Goal: Task Accomplishment & Management: Use online tool/utility

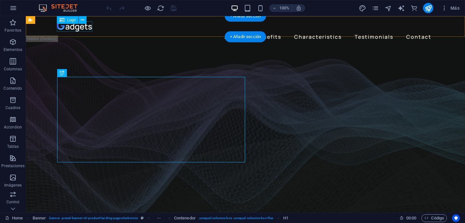
click at [79, 28] on div at bounding box center [245, 26] width 377 height 10
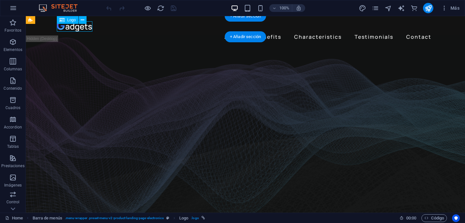
click at [79, 28] on div at bounding box center [245, 26] width 377 height 10
select select "px"
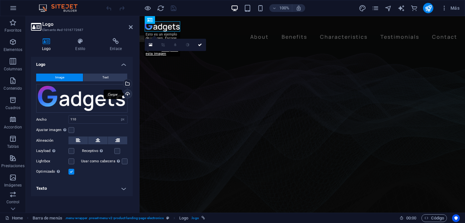
click at [127, 95] on div "Cargar" at bounding box center [127, 95] width 10 height 10
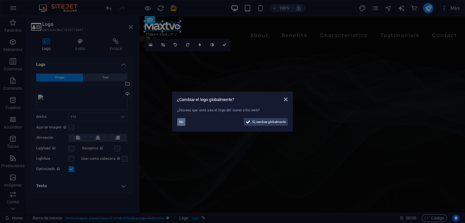
click at [181, 121] on span "No" at bounding box center [181, 122] width 4 height 8
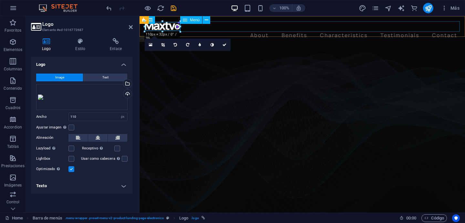
click at [242, 30] on nav "About Benefits Characteristics Testimonials Contact" at bounding box center [302, 35] width 315 height 10
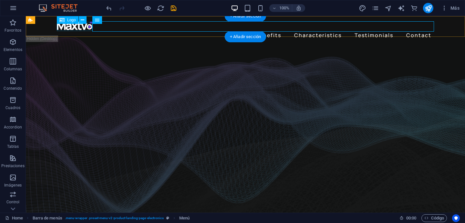
click at [84, 25] on div at bounding box center [245, 25] width 377 height 9
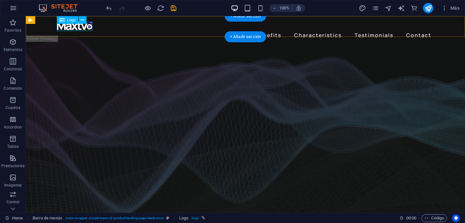
click at [87, 28] on div at bounding box center [245, 25] width 377 height 9
select select "px"
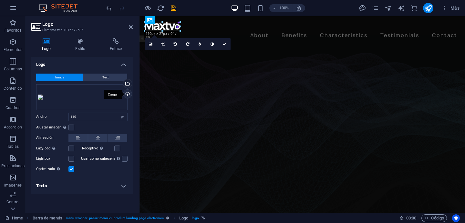
click at [128, 96] on div "Cargar" at bounding box center [127, 95] width 10 height 10
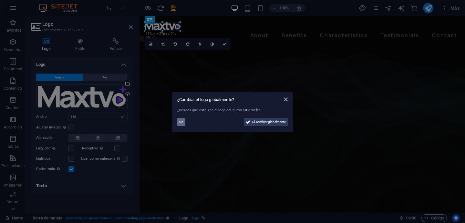
click at [183, 123] on button "No" at bounding box center [181, 122] width 8 height 8
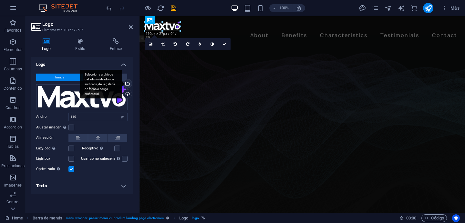
click at [127, 85] on div "Selecciona archivos del administrador de archivos, de la galería de fotos o car…" at bounding box center [127, 84] width 10 height 10
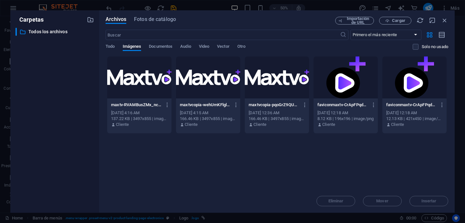
click at [257, 169] on div "Arrastra archivos aquí para cargarlos de inmediato maxtv-RVAMBusZMx_nc8LNf92Z1g…" at bounding box center [277, 122] width 343 height 133
click at [168, 104] on icon "button" at bounding box center [167, 105] width 6 height 6
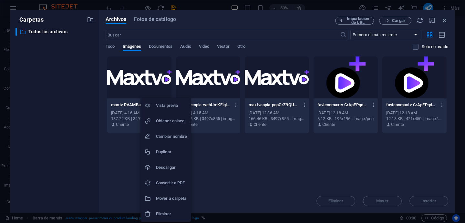
click at [174, 211] on h6 "Eliminar" at bounding box center [171, 214] width 31 height 8
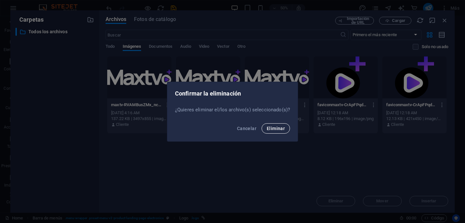
click at [282, 126] on span "Eliminar" at bounding box center [276, 128] width 18 height 5
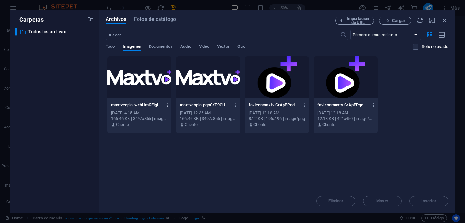
click at [166, 105] on icon "button" at bounding box center [167, 105] width 6 height 6
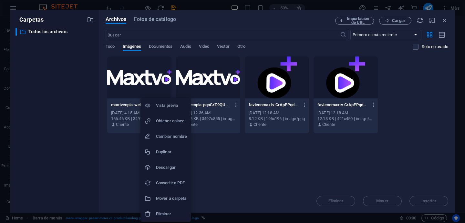
click at [173, 214] on h6 "Eliminar" at bounding box center [171, 214] width 31 height 8
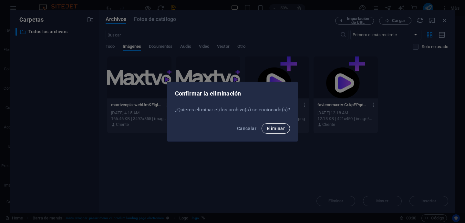
click at [283, 128] on span "Eliminar" at bounding box center [276, 128] width 18 height 5
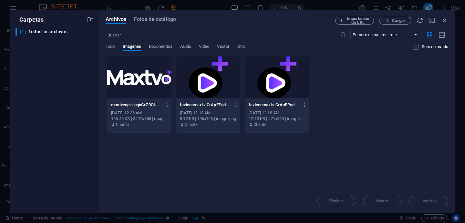
click at [144, 76] on div at bounding box center [139, 78] width 64 height 42
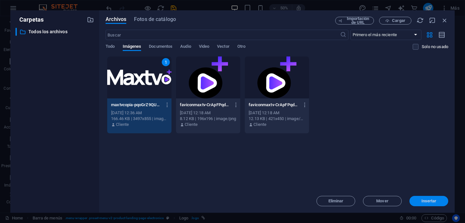
click at [427, 203] on span "Insertar" at bounding box center [429, 201] width 15 height 4
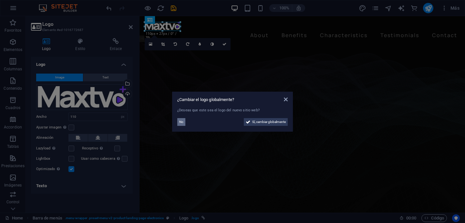
click at [179, 123] on button "No" at bounding box center [181, 122] width 8 height 8
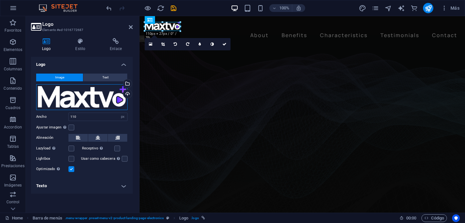
click at [80, 95] on div "Arrastra archivos aquí, haz clic para escoger archivos o selecciona archivos de…" at bounding box center [81, 97] width 91 height 26
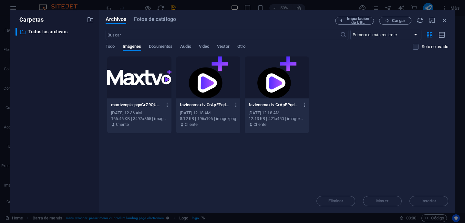
click at [132, 94] on div at bounding box center [139, 78] width 64 height 42
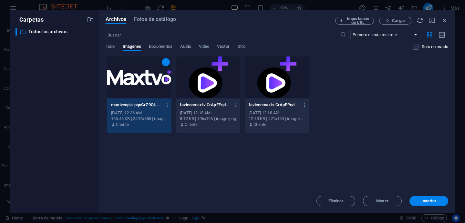
click at [132, 94] on div "1" at bounding box center [139, 78] width 64 height 42
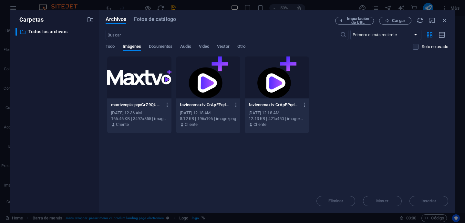
click at [132, 94] on div at bounding box center [139, 78] width 64 height 42
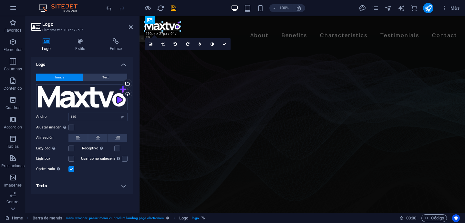
click at [133, 30] on aside "Logo Elemento #ed-1016772687 Logo Estilo Enlace Logo Image Text Arrastra archiv…" at bounding box center [83, 114] width 114 height 197
click at [131, 27] on icon at bounding box center [131, 27] width 4 height 5
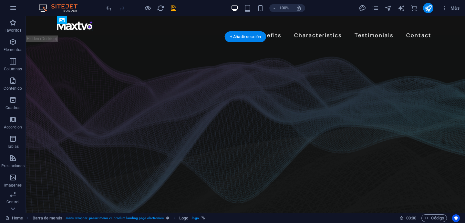
click at [47, 111] on figure at bounding box center [245, 132] width 439 height 190
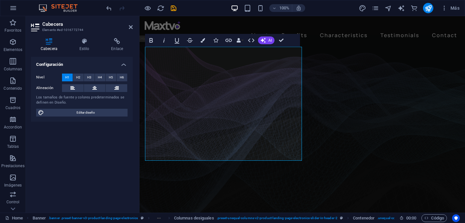
drag, startPoint x: 273, startPoint y: 149, endPoint x: 131, endPoint y: 50, distance: 172.9
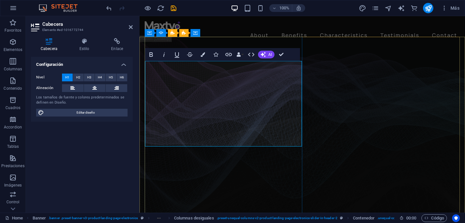
drag, startPoint x: 165, startPoint y: 132, endPoint x: 147, endPoint y: 133, distance: 18.4
drag, startPoint x: 169, startPoint y: 133, endPoint x: 146, endPoint y: 133, distance: 23.6
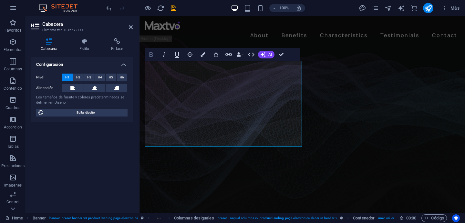
click at [151, 53] on icon "button" at bounding box center [152, 54] width 4 height 5
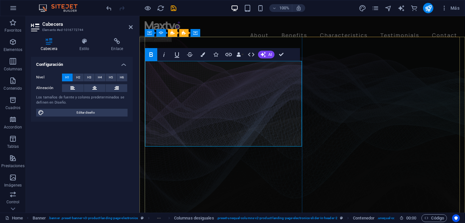
drag, startPoint x: 150, startPoint y: 80, endPoint x: 187, endPoint y: 144, distance: 74.2
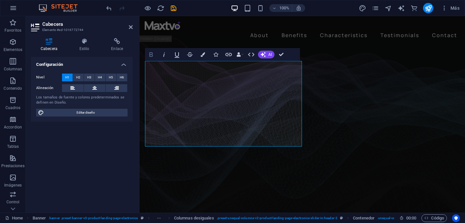
click at [153, 55] on icon "button" at bounding box center [152, 54] width 4 height 5
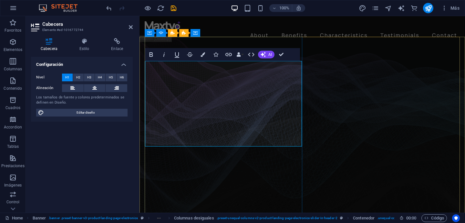
drag, startPoint x: 178, startPoint y: 132, endPoint x: 145, endPoint y: 132, distance: 32.6
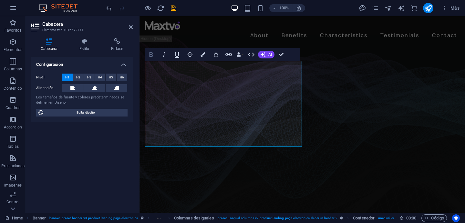
click at [151, 55] on icon "button" at bounding box center [151, 55] width 8 height 8
click at [85, 42] on icon at bounding box center [84, 41] width 29 height 6
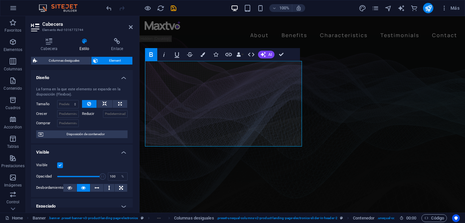
drag, startPoint x: 131, startPoint y: 117, endPoint x: 131, endPoint y: 130, distance: 13.3
click at [131, 130] on div "La forma en la que este elemento se expande en la disposición (Flexbox). Tamaño…" at bounding box center [82, 113] width 102 height 62
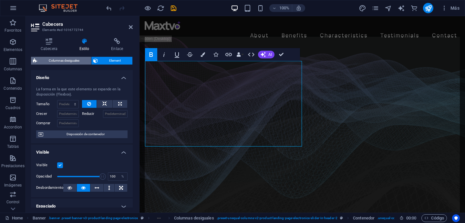
click at [77, 59] on span "Columnas desiguales" at bounding box center [64, 61] width 50 height 8
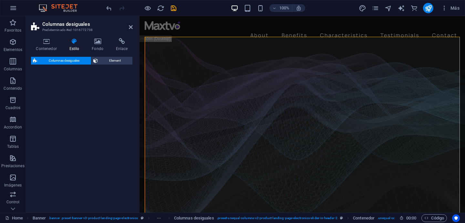
select select "%"
select select "rem"
select select "preset-unequal-columns-v2-product-landing-page-electronics-slider-in-header-2"
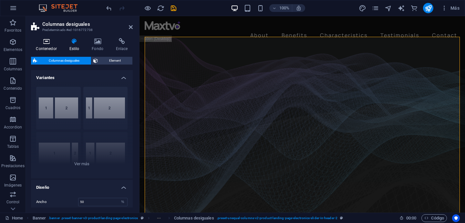
click at [51, 48] on h4 "Contenedor" at bounding box center [47, 45] width 33 height 14
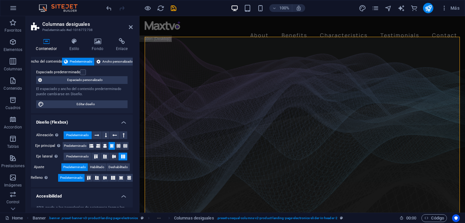
scroll to position [37, 0]
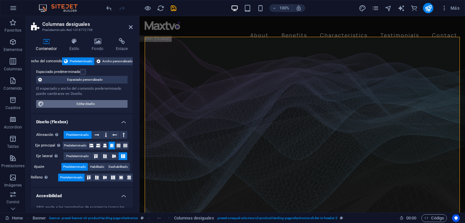
click at [113, 105] on span "Editar diseño" at bounding box center [86, 104] width 80 height 8
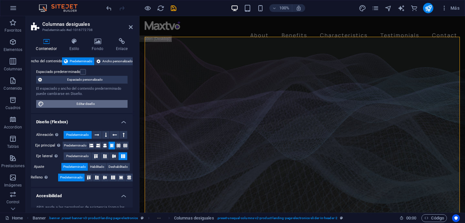
select select "px"
select select "400"
select select "px"
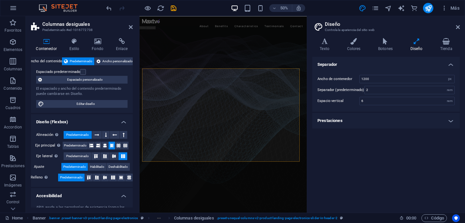
click at [330, 49] on h4 "Texto" at bounding box center [325, 45] width 27 height 14
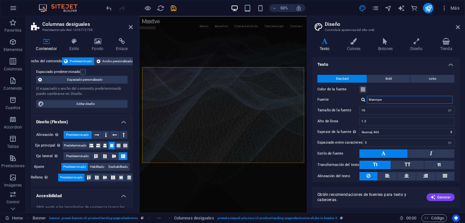
click at [394, 101] on input "Manrope" at bounding box center [410, 100] width 86 height 8
drag, startPoint x: 400, startPoint y: 100, endPoint x: 359, endPoint y: 100, distance: 41.4
click at [359, 100] on div "Fuente Manrope" at bounding box center [386, 100] width 137 height 8
type input "POPPNS"
click at [394, 107] on div "Gestionar fuentes →" at bounding box center [411, 108] width 85 height 7
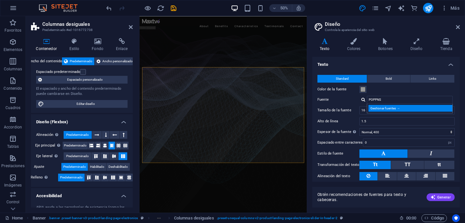
select select "popularity"
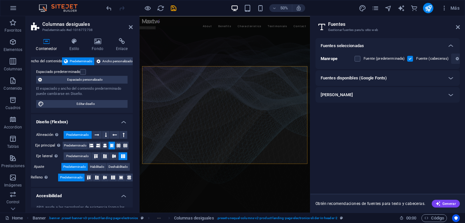
click at [374, 80] on h6 "Fuentes disponibles (Google Fonts)" at bounding box center [354, 78] width 66 height 8
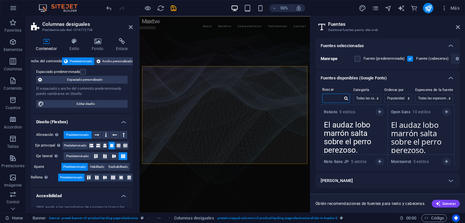
click at [335, 100] on input "text" at bounding box center [333, 98] width 20 height 8
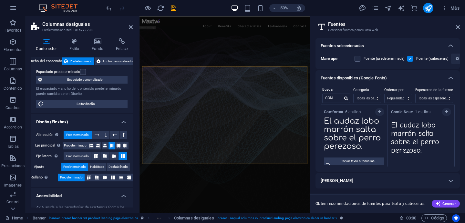
scroll to position [0, 0]
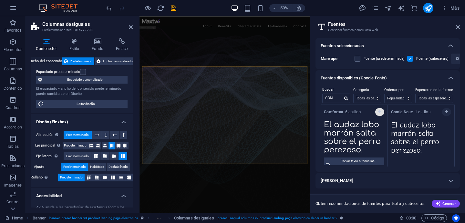
click at [378, 112] on icon "button" at bounding box center [379, 112] width 3 height 4
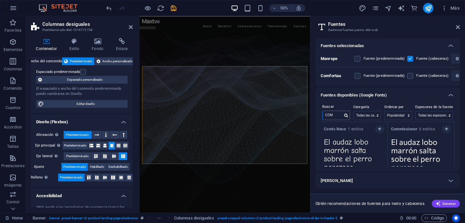
click at [337, 117] on input "COM" at bounding box center [333, 115] width 20 height 8
drag, startPoint x: 339, startPoint y: 116, endPoint x: 317, endPoint y: 116, distance: 22.0
click at [317, 116] on div "Buscar COM Categoría Todas las categorías serif display monospace sans-serif ha…" at bounding box center [388, 137] width 144 height 69
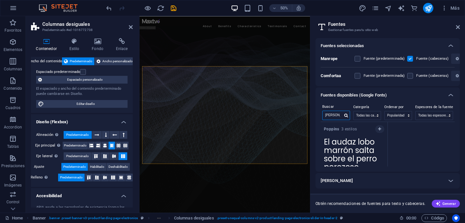
type input "[PERSON_NAME]"
click at [376, 132] on div "Poppins 3 estilos" at bounding box center [354, 128] width 67 height 13
click at [379, 128] on icon "button" at bounding box center [379, 129] width 3 height 4
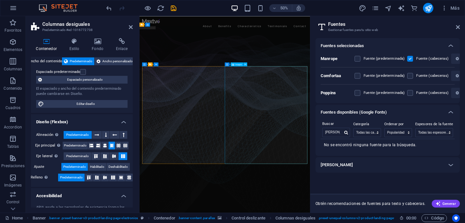
select select "%"
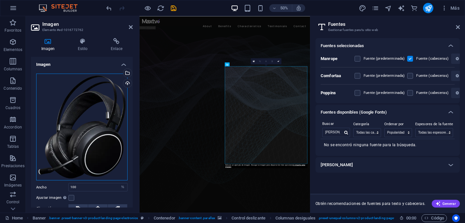
click at [95, 143] on div "Arrastra archivos aquí, haz clic para escoger archivos o selecciona archivos de…" at bounding box center [81, 127] width 91 height 107
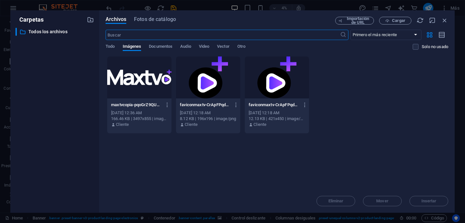
click at [125, 85] on div at bounding box center [139, 78] width 64 height 42
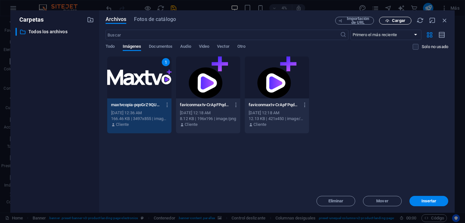
click at [392, 20] on span "Cargar" at bounding box center [398, 21] width 13 height 4
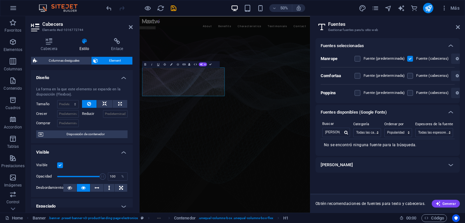
click at [365, 79] on figure at bounding box center [310, 222] width 341 height 370
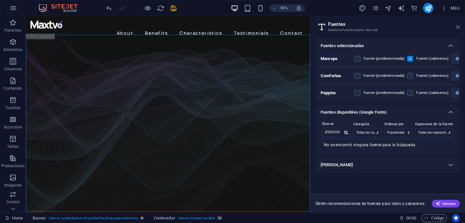
click at [458, 27] on icon at bounding box center [458, 27] width 4 height 5
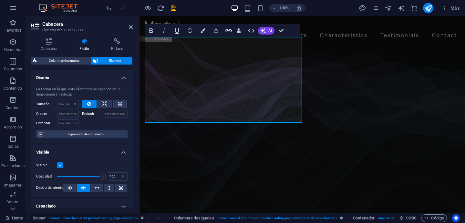
drag, startPoint x: 132, startPoint y: 107, endPoint x: 132, endPoint y: 130, distance: 23.0
click at [132, 130] on div "Diseño La forma en la que este elemento se expande en la disposición (Flexbox).…" at bounding box center [82, 139] width 102 height 138
drag, startPoint x: 131, startPoint y: 123, endPoint x: 128, endPoint y: 153, distance: 29.8
click at [128, 153] on ul "Diseño La forma en la que este elemento se expande en la disposición (Flexbox).…" at bounding box center [82, 209] width 102 height 279
click at [47, 47] on h4 "Cabecera" at bounding box center [50, 45] width 39 height 14
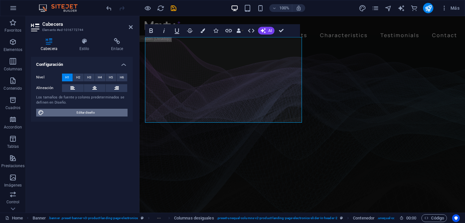
click at [93, 111] on span "Editar diseño" at bounding box center [86, 113] width 80 height 8
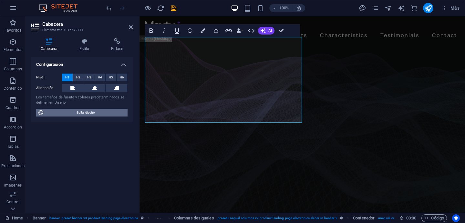
select select "px"
select select "400"
select select "px"
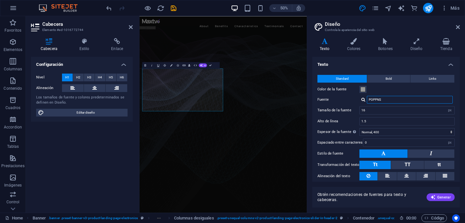
click at [400, 101] on input "POPPNS" at bounding box center [410, 100] width 86 height 8
drag, startPoint x: 400, startPoint y: 100, endPoint x: 335, endPoint y: 99, distance: 65.0
click at [336, 99] on div "Fuente POPPNS Gestionar [PERSON_NAME] →" at bounding box center [386, 100] width 137 height 8
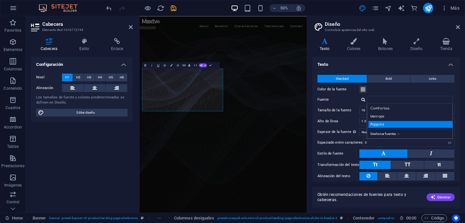
click at [384, 124] on div "Poppins" at bounding box center [411, 124] width 85 height 7
type input "Poppins"
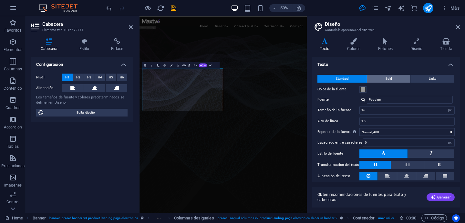
click at [393, 79] on button "Bold" at bounding box center [388, 79] width 43 height 8
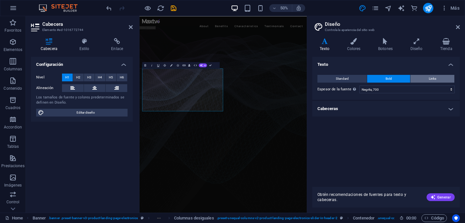
click at [426, 79] on button "Links" at bounding box center [433, 79] width 44 height 8
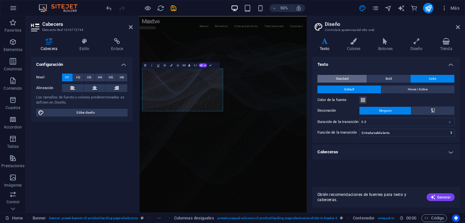
click at [349, 75] on button "Standard" at bounding box center [342, 79] width 49 height 8
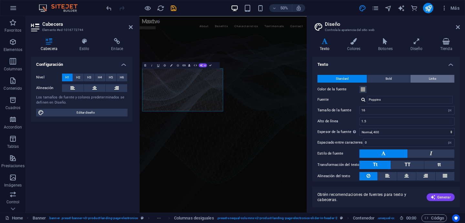
click at [419, 78] on button "Links" at bounding box center [433, 79] width 44 height 8
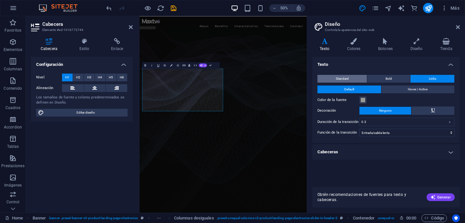
click at [360, 78] on button "Standard" at bounding box center [342, 79] width 49 height 8
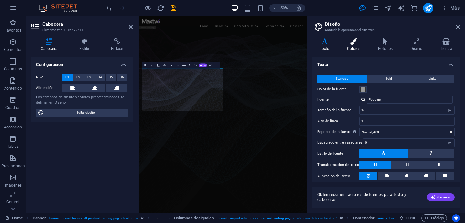
click at [355, 47] on h4 "Colores" at bounding box center [355, 45] width 31 height 14
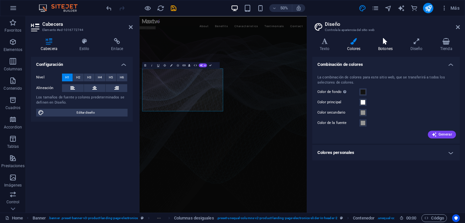
click at [376, 46] on h4 "Botones" at bounding box center [387, 45] width 32 height 14
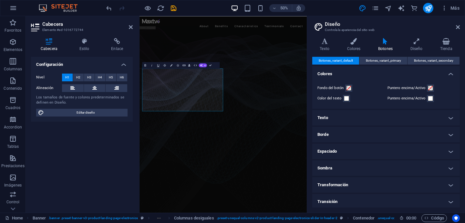
click at [404, 56] on div "Texto Colores Botones Diseño Tienda Texto Standard Bold Links Color de la fuent…" at bounding box center [386, 123] width 148 height 170
click at [405, 48] on h4 "Diseño" at bounding box center [418, 45] width 30 height 14
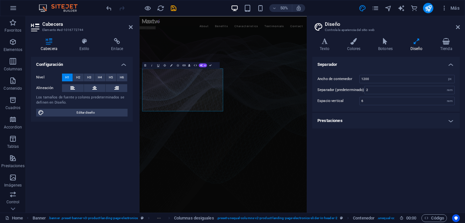
click at [418, 48] on h4 "Diseño" at bounding box center [418, 45] width 30 height 14
click at [327, 42] on icon at bounding box center [324, 41] width 25 height 6
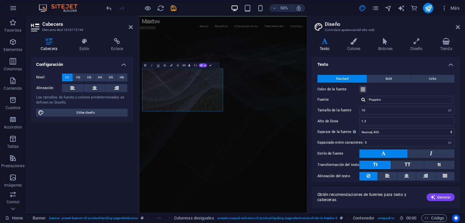
click at [362, 99] on div at bounding box center [364, 100] width 4 height 4
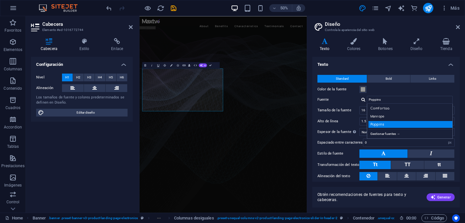
click at [385, 125] on div "Poppins" at bounding box center [411, 124] width 85 height 7
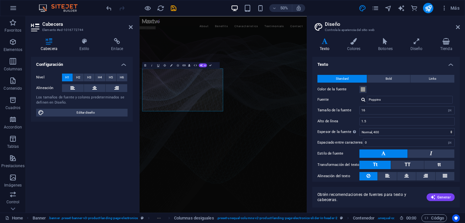
click at [364, 100] on div at bounding box center [364, 100] width 4 height 4
click at [400, 137] on div "Comfortaa Manrope Poppins Gestionar [PERSON_NAME] →" at bounding box center [410, 121] width 86 height 35
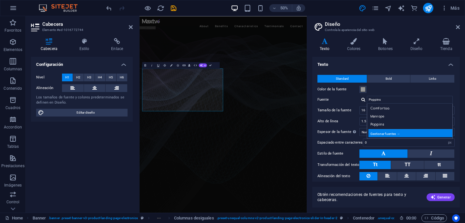
click at [400, 135] on div "Gestionar fuentes →" at bounding box center [411, 133] width 85 height 8
select select "popularity"
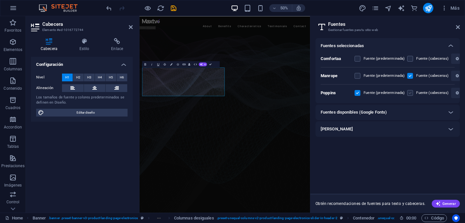
click at [408, 95] on label at bounding box center [410, 93] width 6 height 6
click at [0, 0] on input "checkbox" at bounding box center [0, 0] width 0 height 0
click at [409, 75] on label at bounding box center [410, 76] width 6 height 6
click at [0, 0] on input "checkbox" at bounding box center [0, 0] width 0 height 0
click at [410, 77] on label at bounding box center [410, 76] width 6 height 6
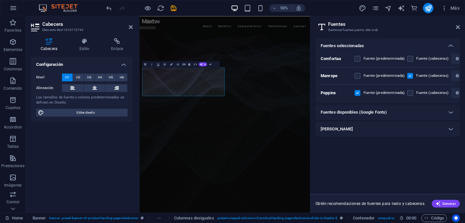
click at [0, 0] on input "checkbox" at bounding box center [0, 0] width 0 height 0
click at [409, 76] on label at bounding box center [410, 76] width 6 height 6
click at [0, 0] on input "checkbox" at bounding box center [0, 0] width 0 height 0
click at [410, 94] on label at bounding box center [410, 93] width 6 height 6
click at [0, 0] on input "checkbox" at bounding box center [0, 0] width 0 height 0
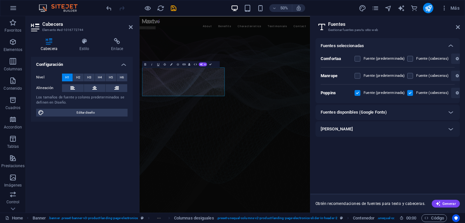
click at [409, 76] on label at bounding box center [410, 76] width 6 height 6
click at [0, 0] on input "checkbox" at bounding box center [0, 0] width 0 height 0
click at [410, 93] on label at bounding box center [410, 93] width 6 height 6
click at [0, 0] on input "checkbox" at bounding box center [0, 0] width 0 height 0
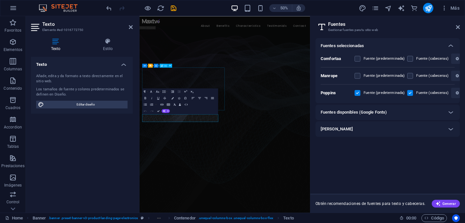
click at [128, 28] on header "Texto Elemento #ed-1016772750" at bounding box center [82, 24] width 102 height 17
click at [129, 28] on icon at bounding box center [131, 27] width 4 height 5
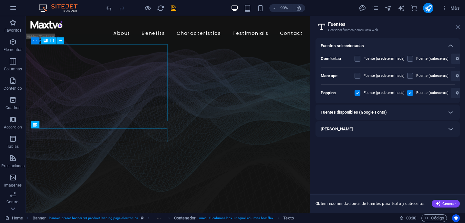
click at [459, 28] on icon at bounding box center [458, 27] width 4 height 5
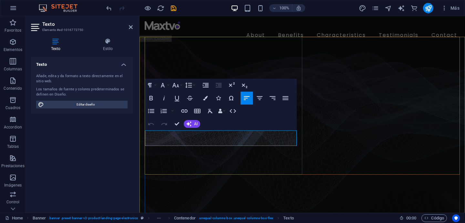
drag, startPoint x: 272, startPoint y: 143, endPoint x: 143, endPoint y: 125, distance: 130.1
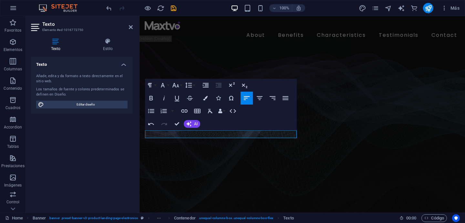
click at [335, 6] on div "100% Más" at bounding box center [283, 8] width 357 height 10
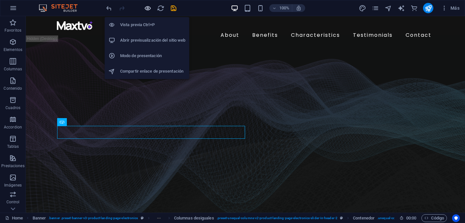
click at [150, 9] on icon "button" at bounding box center [147, 8] width 7 height 7
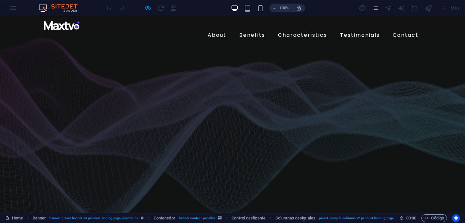
click at [225, 20] on header "About Benefits Characteristics Testimonials Contact Menu" at bounding box center [233, 30] width 388 height 29
click at [216, 30] on link "About" at bounding box center [217, 35] width 24 height 10
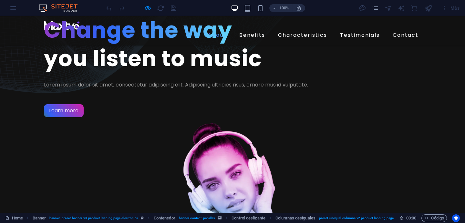
scroll to position [217, 0]
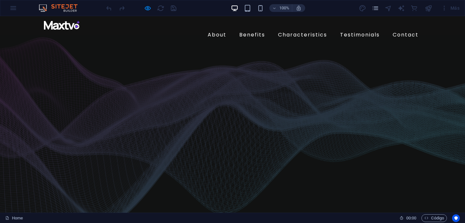
scroll to position [0, 0]
drag, startPoint x: 138, startPoint y: 104, endPoint x: 189, endPoint y: 119, distance: 53.7
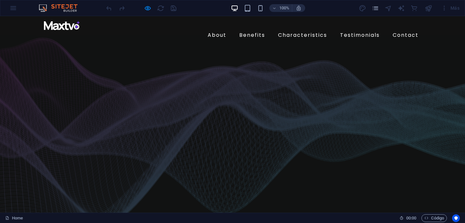
click at [402, 11] on div at bounding box center [401, 8] width 8 height 8
click at [401, 6] on div at bounding box center [401, 8] width 8 height 8
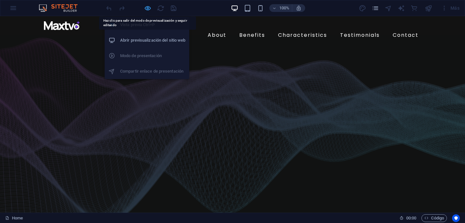
click at [147, 8] on icon "button" at bounding box center [147, 8] width 7 height 7
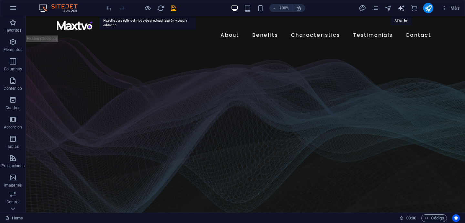
click at [402, 9] on icon "text_generator" at bounding box center [401, 8] width 7 height 7
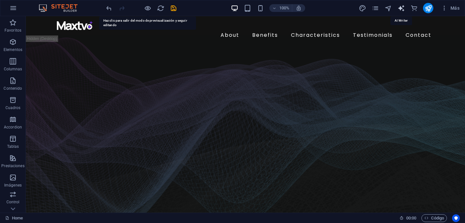
select select "English"
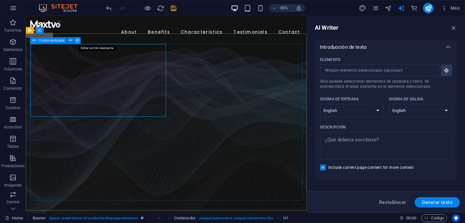
click at [77, 37] on icon at bounding box center [78, 40] width 4 height 6
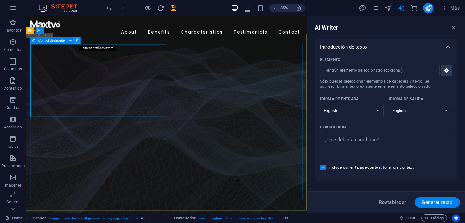
select select "fade"
select select "ms"
select select "s"
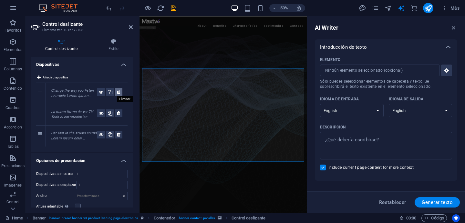
click at [119, 91] on icon at bounding box center [119, 92] width 4 height 8
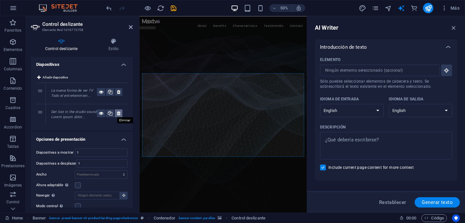
click at [119, 114] on icon at bounding box center [119, 114] width 4 height 8
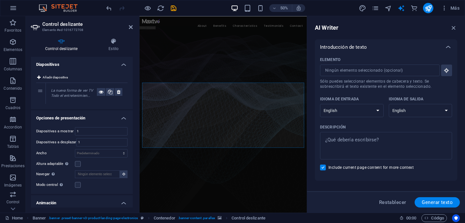
click at [128, 26] on h2 "Control deslizante" at bounding box center [87, 24] width 90 height 6
click at [130, 28] on icon at bounding box center [131, 27] width 4 height 5
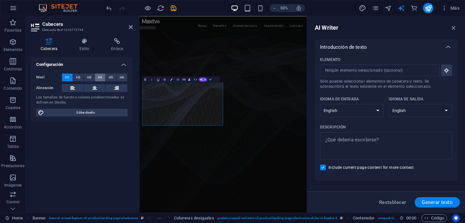
click at [97, 79] on button "H4" at bounding box center [100, 78] width 11 height 8
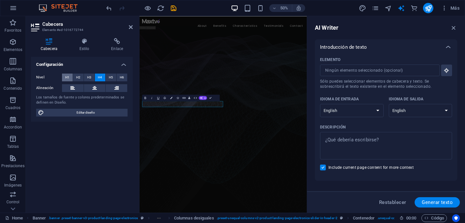
click at [67, 80] on span "H1" at bounding box center [67, 78] width 4 height 8
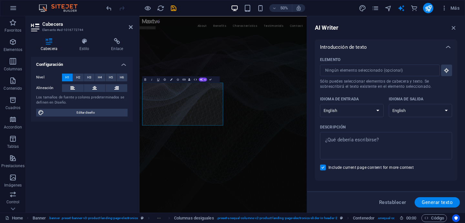
click at [92, 107] on div "Nivel H1 H2 H3 H4 H5 H6 Alineación Los tamaños de fuente y colores predetermina…" at bounding box center [82, 94] width 102 height 53
click at [93, 111] on span "Editar diseño" at bounding box center [86, 113] width 80 height 8
select select "px"
select select "400"
select select "px"
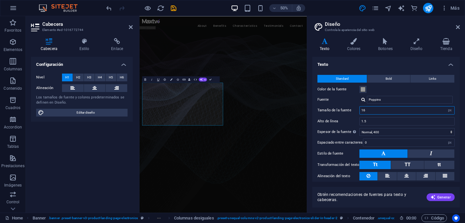
click at [389, 110] on input "16" at bounding box center [407, 111] width 95 height 8
drag, startPoint x: 391, startPoint y: 110, endPoint x: 341, endPoint y: 109, distance: 49.8
click at [341, 109] on div "Tamaño de la fuente 16 rem px" at bounding box center [386, 110] width 137 height 8
click at [449, 198] on span "Generar" at bounding box center [441, 197] width 20 height 5
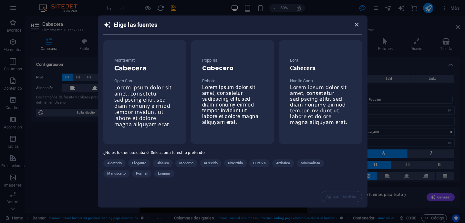
click at [358, 25] on icon "button" at bounding box center [356, 24] width 7 height 7
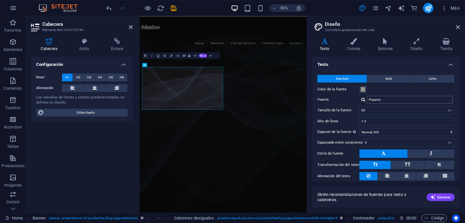
scroll to position [0, 0]
drag, startPoint x: 389, startPoint y: 110, endPoint x: 356, endPoint y: 107, distance: 32.4
click at [357, 107] on div "Tamaño de la fuente 60 rem px" at bounding box center [386, 110] width 137 height 8
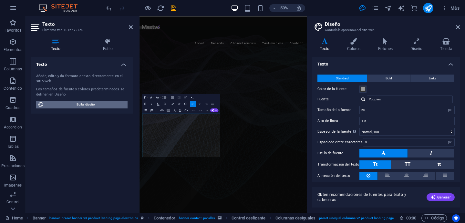
click at [110, 106] on span "Editar diseño" at bounding box center [86, 105] width 80 height 8
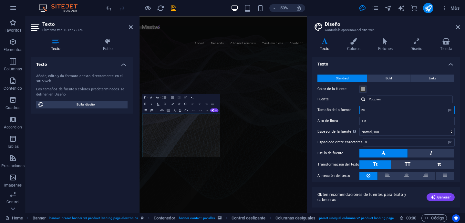
drag, startPoint x: 373, startPoint y: 111, endPoint x: 346, endPoint y: 111, distance: 26.5
click at [346, 111] on div "Tamaño de la fuente 60 rem px" at bounding box center [386, 110] width 137 height 8
type input "30"
drag, startPoint x: 117, startPoint y: 148, endPoint x: 205, endPoint y: 233, distance: 122.3
click at [117, 148] on div "Texto Añade, edita y da formato a texto directamente en el sitio web. Los tamañ…" at bounding box center [82, 132] width 102 height 151
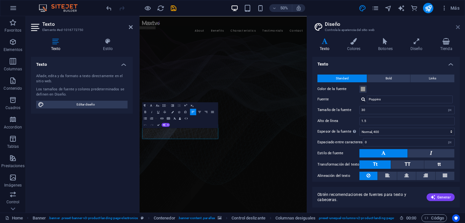
click at [458, 26] on icon at bounding box center [458, 27] width 4 height 5
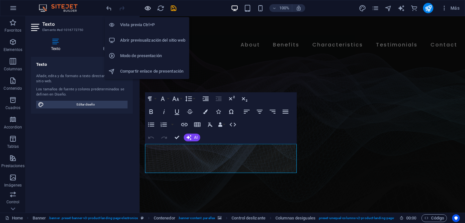
click at [148, 9] on icon "button" at bounding box center [147, 8] width 7 height 7
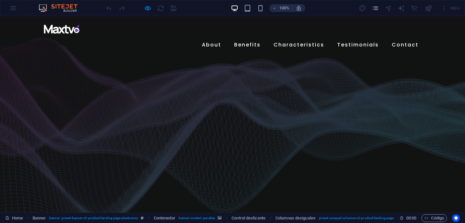
drag, startPoint x: 71, startPoint y: 140, endPoint x: 143, endPoint y: 156, distance: 74.5
drag, startPoint x: 352, startPoint y: 123, endPoint x: 306, endPoint y: 122, distance: 46.2
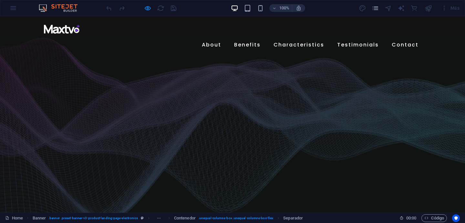
drag, startPoint x: 92, startPoint y: 93, endPoint x: 119, endPoint y: 104, distance: 28.7
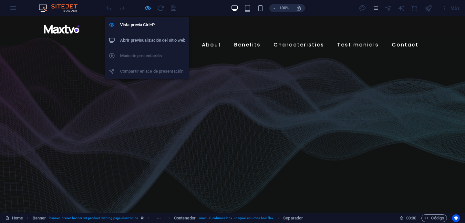
click at [149, 5] on icon "button" at bounding box center [147, 8] width 7 height 7
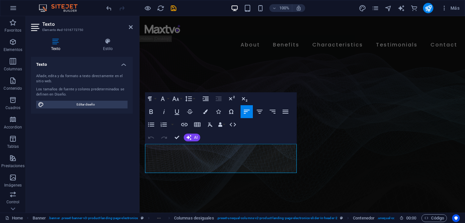
drag, startPoint x: 195, startPoint y: 167, endPoint x: 142, endPoint y: 144, distance: 57.5
click at [168, 99] on button "Font Family" at bounding box center [164, 98] width 12 height 13
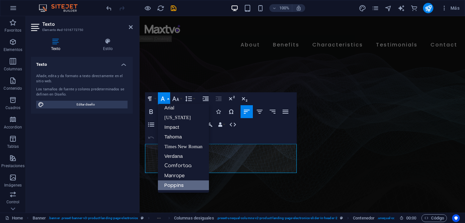
scroll to position [4, 0]
click at [189, 175] on link "Manrope" at bounding box center [183, 176] width 51 height 10
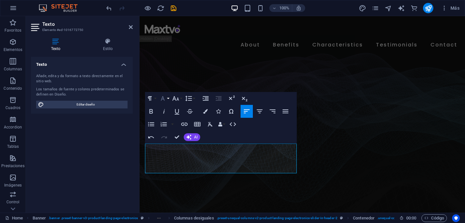
click at [167, 100] on button "Font Family" at bounding box center [164, 98] width 12 height 13
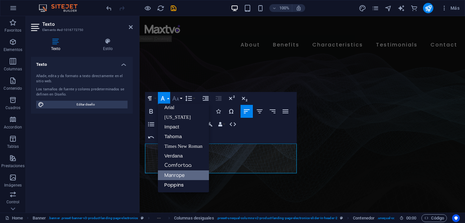
click at [177, 99] on icon "button" at bounding box center [176, 98] width 7 height 5
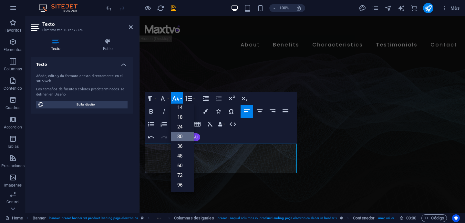
scroll to position [52, 0]
click at [185, 116] on link "18" at bounding box center [182, 117] width 23 height 10
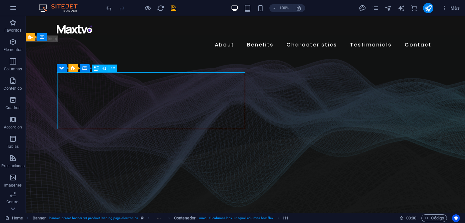
click at [116, 69] on button at bounding box center [113, 69] width 8 height 8
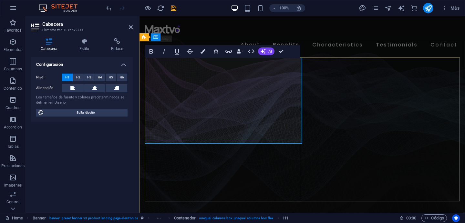
drag, startPoint x: 176, startPoint y: 123, endPoint x: 148, endPoint y: 68, distance: 61.3
drag, startPoint x: 150, startPoint y: 74, endPoint x: 188, endPoint y: 129, distance: 66.4
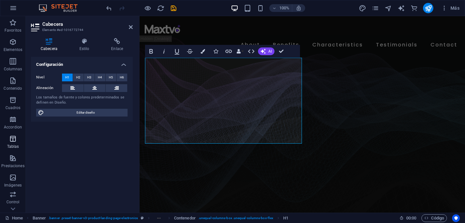
drag, startPoint x: 188, startPoint y: 133, endPoint x: 146, endPoint y: 74, distance: 72.3
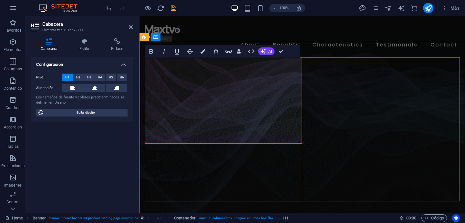
drag, startPoint x: 184, startPoint y: 131, endPoint x: 153, endPoint y: 99, distance: 44.1
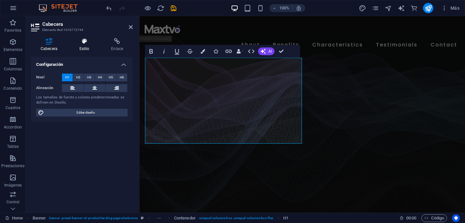
click at [80, 43] on icon at bounding box center [84, 41] width 29 height 6
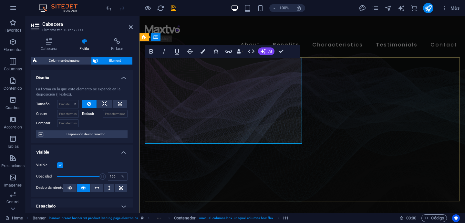
click at [69, 104] on select "Predeterminado automático px % 1/1 1/2 1/3 1/4 1/5 1/6 1/7 1/8 1/9 1/10" at bounding box center [68, 104] width 21 height 8
select select "1/5"
click at [68, 100] on select "Predeterminado automático px % 1/1 1/2 1/3 1/4 1/5 1/6 1/7 1/8 1/9 1/10" at bounding box center [68, 104] width 21 height 8
type input "20"
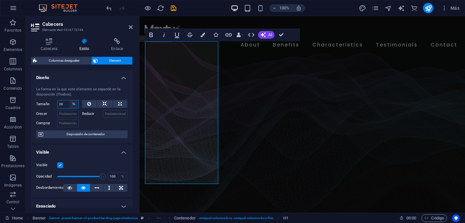
click at [71, 105] on select "Predeterminado automático px % 1/1 1/2 1/3 1/4 1/5 1/6 1/7 1/8 1/9 1/10" at bounding box center [73, 104] width 9 height 8
select select "1/7"
click at [69, 100] on select "Predeterminado automático px % 1/1 1/2 1/3 1/4 1/5 1/6 1/7 1/8 1/9 1/10" at bounding box center [73, 104] width 9 height 8
type input "14.28"
click at [67, 105] on input "14.28" at bounding box center [68, 104] width 21 height 8
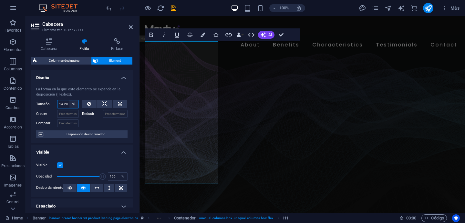
click at [69, 105] on select "Predeterminado automático px % 1/1 1/2 1/3 1/4 1/5 1/6 1/7 1/8 1/9 1/10" at bounding box center [73, 104] width 9 height 8
select select "px"
click at [69, 100] on select "Predeterminado automático px % 1/1 1/2 1/3 1/4 1/5 1/6 1/7 1/8 1/9 1/10" at bounding box center [73, 104] width 9 height 8
type input "14"
click at [67, 114] on input "Crecer" at bounding box center [68, 114] width 22 height 8
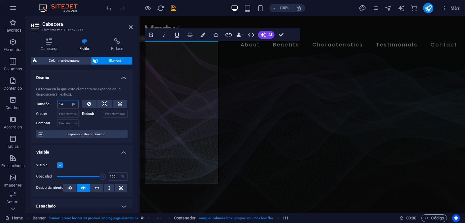
click at [67, 106] on input "14" at bounding box center [68, 104] width 21 height 8
drag, startPoint x: 65, startPoint y: 105, endPoint x: 60, endPoint y: 105, distance: 4.5
click at [61, 105] on input "14" at bounding box center [68, 104] width 21 height 8
click at [76, 109] on div "Crecer" at bounding box center [59, 113] width 46 height 9
click at [73, 106] on select "Predeterminado automático px % 1/1 1/2 1/3 1/4 1/5 1/6 1/7 1/8 1/9 1/10" at bounding box center [73, 104] width 9 height 8
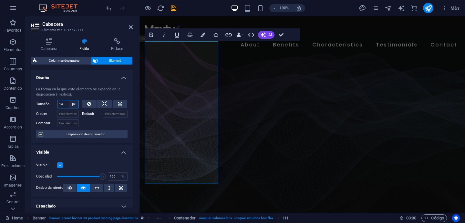
select select "0mfranvpa78"
click at [69, 100] on select "Predeterminado automático px % 1/1 1/2 1/3 1/4 1/5 1/6 1/7 1/8 1/9 1/10" at bounding box center [73, 104] width 9 height 8
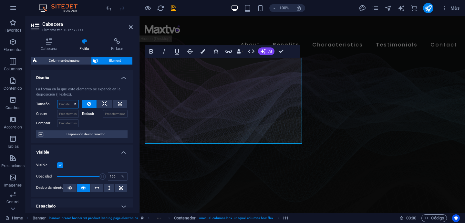
click at [71, 107] on select "Predeterminado automático px % 1/1 1/2 1/3 1/4 1/5 1/6 1/7 1/8 1/9 1/10" at bounding box center [68, 104] width 21 height 8
select select "1/4"
click at [68, 100] on select "Predeterminado automático px % 1/1 1/2 1/3 1/4 1/5 1/6 1/7 1/8 1/9 1/10" at bounding box center [68, 104] width 21 height 8
type input "25"
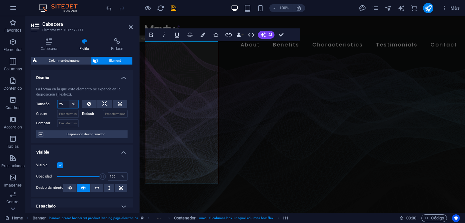
click at [69, 107] on select "Predeterminado automático px % 1/1 1/2 1/3 1/4 1/5 1/6 1/7 1/8 1/9 1/10" at bounding box center [73, 104] width 9 height 8
select select "1/10"
click at [69, 100] on select "Predeterminado automático px % 1/1 1/2 1/3 1/4 1/5 1/6 1/7 1/8 1/9 1/10" at bounding box center [73, 104] width 9 height 8
type input "10"
click at [72, 105] on select "Predeterminado automático px % 1/1 1/2 1/3 1/4 1/5 1/6 1/7 1/8 1/9 1/10" at bounding box center [73, 104] width 9 height 8
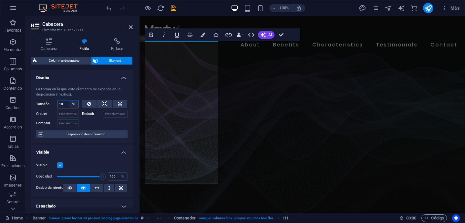
select select "1/10"
click at [69, 100] on select "Predeterminado automático px % 1/1 1/2 1/3 1/4 1/5 1/6 1/7 1/8 1/9 1/10" at bounding box center [73, 104] width 9 height 8
select select "DISABLED_OPTION_VALUE"
click at [92, 123] on div at bounding box center [105, 122] width 46 height 9
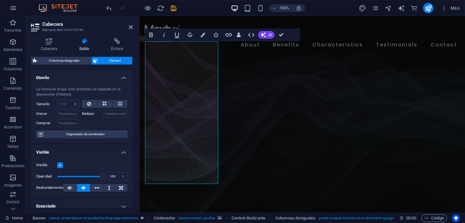
type input "10"
click at [73, 107] on select "Predeterminado automático px % 1/1 1/2 1/3 1/4 1/5 1/6 1/7 1/8 1/9 1/10" at bounding box center [73, 104] width 9 height 8
select select "auto"
click at [69, 100] on select "Predeterminado automático px % 1/1 1/2 1/3 1/4 1/5 1/6 1/7 1/8 1/9 1/10" at bounding box center [73, 104] width 9 height 8
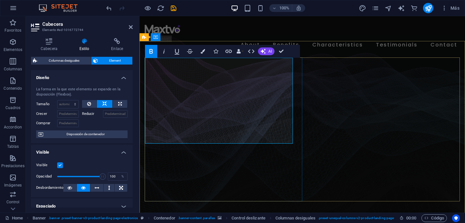
drag, startPoint x: 186, startPoint y: 140, endPoint x: 145, endPoint y: 67, distance: 83.2
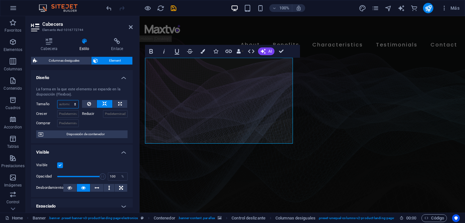
click at [68, 104] on select "Predeterminado automático px % 1/1 1/2 1/3 1/4 1/5 1/6 1/7 1/8 1/9 1/10" at bounding box center [68, 104] width 21 height 8
select select "px"
click at [68, 100] on select "Predeterminado automático px % 1/1 1/2 1/3 1/4 1/5 1/6 1/7 1/8 1/9 1/10" at bounding box center [68, 104] width 21 height 8
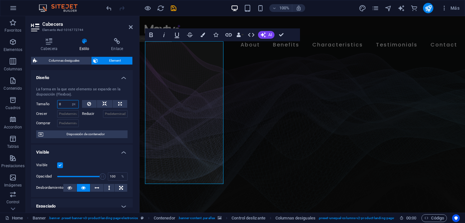
click at [65, 107] on input "0" at bounding box center [68, 104] width 21 height 8
click at [33, 99] on div "La forma en la que este elemento se expande en la disposición (Flexbox). Tamaño…" at bounding box center [82, 113] width 102 height 62
drag, startPoint x: 60, startPoint y: 106, endPoint x: 55, endPoint y: 104, distance: 5.4
click at [55, 104] on div "Tamaño 0 Predeterminado automático px % 1/1 1/2 1/3 1/4 1/5 1/6 1/7 1/8 1/9 1/10" at bounding box center [57, 104] width 43 height 8
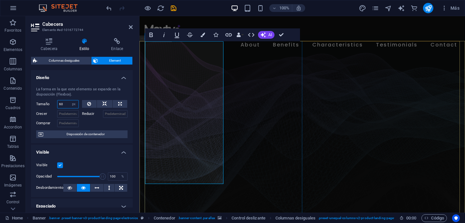
type input "60"
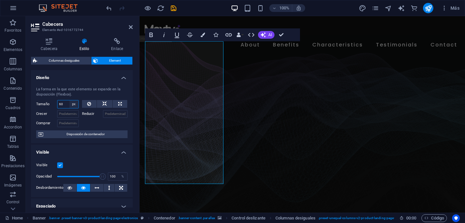
click at [72, 104] on select "Predeterminado automático px % 1/1 1/2 1/3 1/4 1/5 1/6 1/7 1/8 1/9 1/10" at bounding box center [73, 104] width 9 height 8
select select "0mfranvpa78"
click at [69, 100] on select "Predeterminado automático px % 1/1 1/2 1/3 1/4 1/5 1/6 1/7 1/8 1/9 1/10" at bounding box center [73, 104] width 9 height 8
select select "DISABLED_OPTION_VALUE"
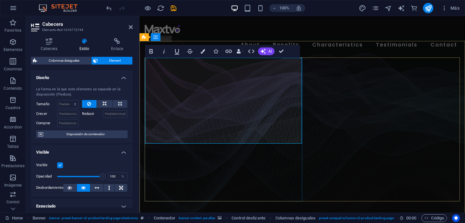
drag, startPoint x: 187, startPoint y: 123, endPoint x: 143, endPoint y: 68, distance: 69.8
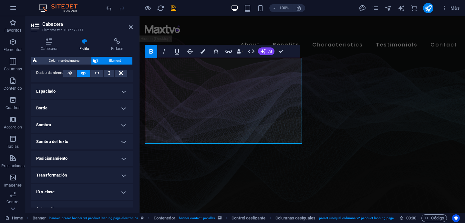
scroll to position [118, 0]
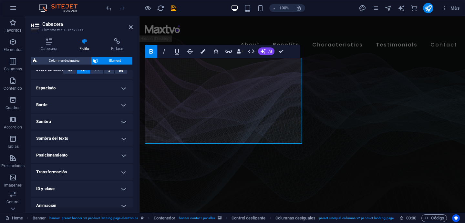
click at [111, 88] on h4 "Espaciado" at bounding box center [82, 88] width 102 height 16
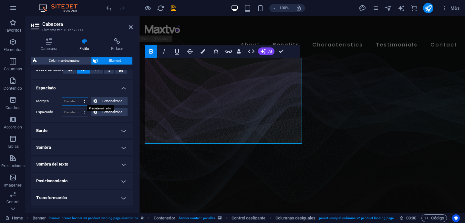
click at [77, 101] on select "Predeterminado automático px % rem vw vh Personalizado" at bounding box center [75, 102] width 26 height 8
click at [108, 104] on span "Personalizado" at bounding box center [112, 101] width 26 height 8
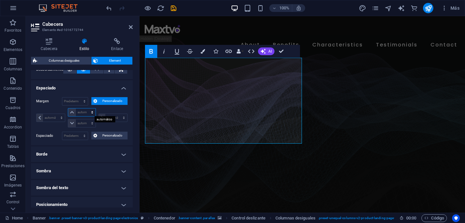
click at [71, 111] on select "automático px % rem vw vh" at bounding box center [81, 113] width 27 height 8
click at [115, 101] on span "Personalizado" at bounding box center [112, 101] width 26 height 8
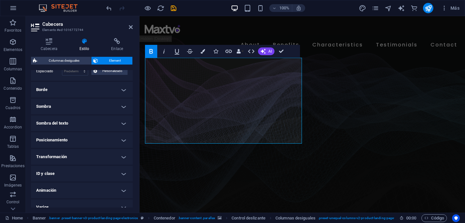
scroll to position [166, 0]
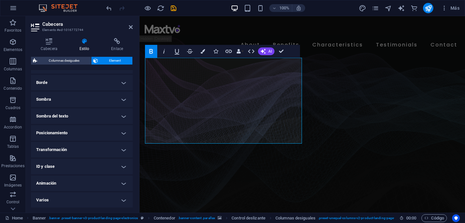
click at [105, 181] on h4 "Animación" at bounding box center [82, 184] width 102 height 16
drag, startPoint x: 133, startPoint y: 166, endPoint x: 124, endPoint y: 195, distance: 29.6
click at [129, 187] on div "Cabecera Estilo Enlace Configuración Nivel H1 H2 H3 H4 H5 H6 Alineación Los tam…" at bounding box center [82, 123] width 112 height 180
click at [115, 201] on select "No animar Mostrar / Ocultar Subir/bajar Acercar/alejar Deslizar de izquierda a …" at bounding box center [81, 203] width 91 height 8
select select "move-bottom-to-top"
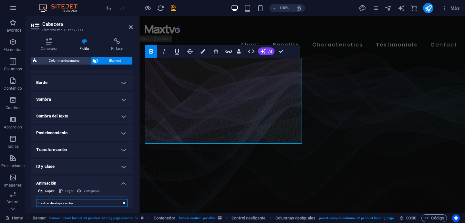
click at [36, 199] on select "No animar Mostrar / Ocultar Subir/bajar Acercar/alejar Deslizar de izquierda a …" at bounding box center [81, 203] width 91 height 8
select select "scroll"
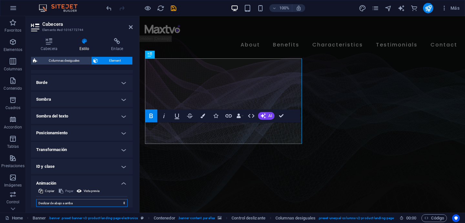
click at [102, 202] on select "No animar Mostrar / Ocultar Subir/bajar Acercar/alejar Deslizar de izquierda a …" at bounding box center [81, 203] width 91 height 8
click at [36, 199] on select "No animar Mostrar / Ocultar Subir/bajar Acercar/alejar Deslizar de izquierda a …" at bounding box center [81, 203] width 91 height 8
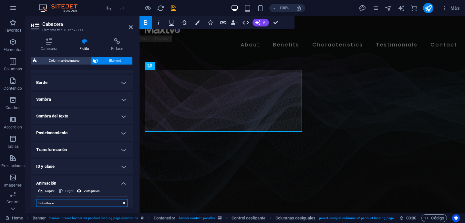
click at [111, 203] on select "No animar Mostrar / Ocultar Subir/bajar Acercar/alejar Deslizar de izquierda a …" at bounding box center [81, 203] width 91 height 8
click at [36, 199] on select "No animar Mostrar / Ocultar Subir/bajar Acercar/alejar Deslizar de izquierda a …" at bounding box center [81, 203] width 91 height 8
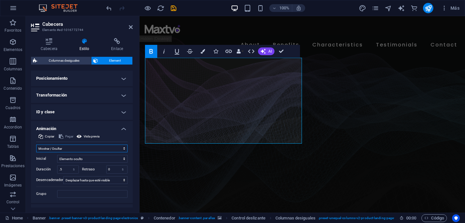
scroll to position [222, 0]
click at [114, 149] on select "No animar Mostrar / Ocultar Subir/bajar Acercar/alejar Deslizar de izquierda a …" at bounding box center [81, 148] width 91 height 8
click at [36, 144] on select "No animar Mostrar / Ocultar Subir/bajar Acercar/alejar Deslizar de izquierda a …" at bounding box center [81, 148] width 91 height 8
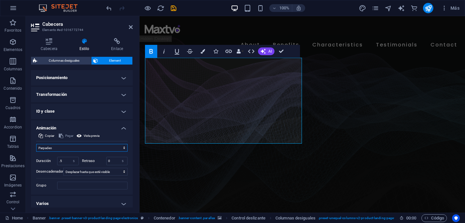
click at [105, 149] on select "No animar Mostrar / Ocultar Subir/bajar Acercar/alejar Deslizar de izquierda a …" at bounding box center [81, 148] width 91 height 8
click at [36, 144] on select "No animar Mostrar / Ocultar Subir/bajar Acercar/alejar Deslizar de izquierda a …" at bounding box center [81, 148] width 91 height 8
click at [112, 149] on select "No animar Mostrar / Ocultar Subir/bajar Acercar/alejar Deslizar de izquierda a …" at bounding box center [81, 148] width 91 height 8
click at [36, 144] on select "No animar Mostrar / Ocultar Subir/bajar Acercar/alejar Deslizar de izquierda a …" at bounding box center [81, 148] width 91 height 8
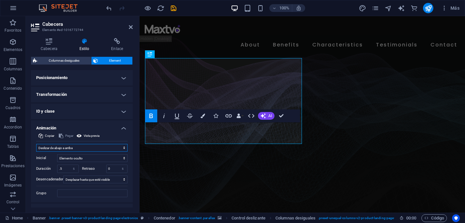
click at [112, 149] on select "No animar Mostrar / Ocultar Subir/bajar Acercar/alejar Deslizar de izquierda a …" at bounding box center [81, 148] width 91 height 8
select select "none"
click at [36, 152] on select "No animar Mostrar / Ocultar Subir/bajar Acercar/alejar Deslizar de izquierda a …" at bounding box center [81, 148] width 91 height 8
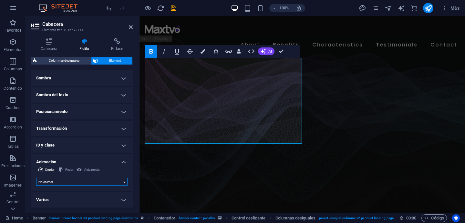
scroll to position [187, 0]
click at [117, 200] on h4 "Varios" at bounding box center [82, 201] width 102 height 16
drag, startPoint x: 133, startPoint y: 166, endPoint x: 131, endPoint y: 187, distance: 20.4
click at [131, 187] on div "Cabecera Estilo Enlace Configuración Nivel H1 H2 H3 H4 H5 H6 Alineación Los tam…" at bounding box center [82, 123] width 112 height 180
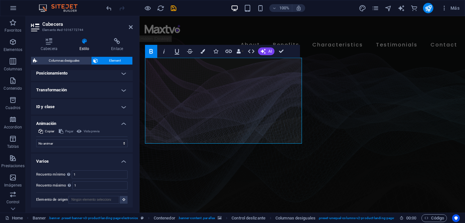
scroll to position [227, 0]
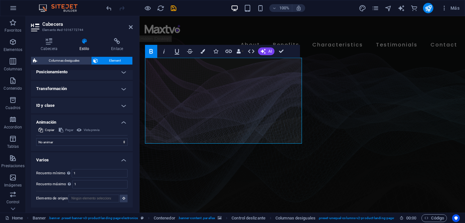
click at [120, 161] on h4 "Varios" at bounding box center [82, 159] width 102 height 12
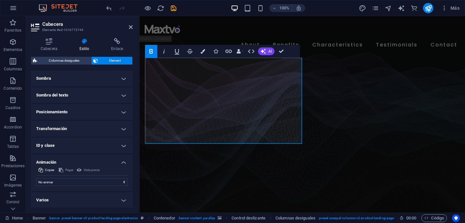
drag, startPoint x: 131, startPoint y: 177, endPoint x: 131, endPoint y: 117, distance: 60.7
click at [131, 117] on ul "Diseño La forma en la que este elemento se expande en la disposición (Flexbox).…" at bounding box center [82, 45] width 102 height 325
drag, startPoint x: 189, startPoint y: 123, endPoint x: 146, endPoint y: 75, distance: 64.7
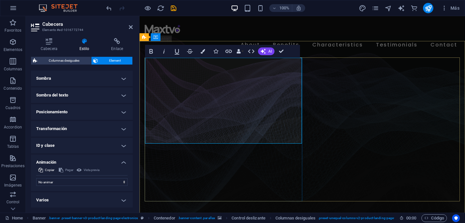
drag, startPoint x: 180, startPoint y: 127, endPoint x: 147, endPoint y: 110, distance: 37.0
click at [205, 53] on icon "button" at bounding box center [203, 51] width 5 height 5
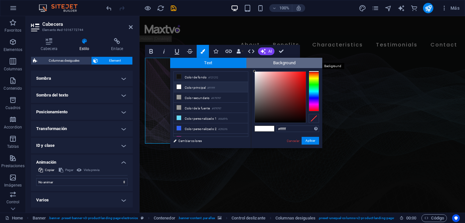
click at [284, 66] on span "Background" at bounding box center [285, 63] width 76 height 10
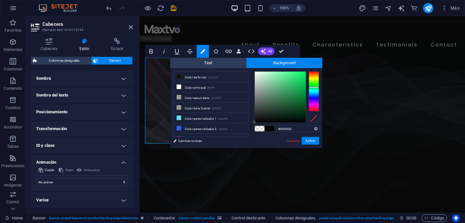
click at [315, 87] on div at bounding box center [314, 91] width 10 height 40
click at [236, 67] on span "Text" at bounding box center [208, 63] width 76 height 10
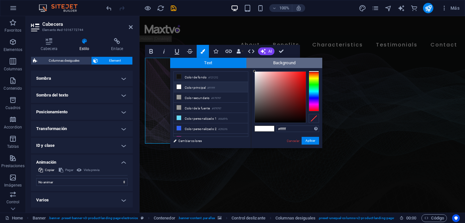
click at [277, 63] on span "Background" at bounding box center [285, 63] width 76 height 10
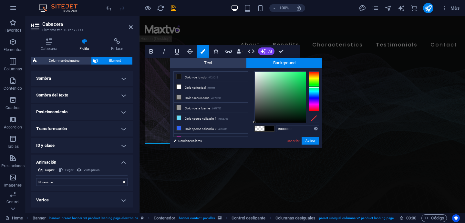
click at [259, 129] on span at bounding box center [260, 128] width 10 height 5
type input "rgba(0, 0, 0, 0)"
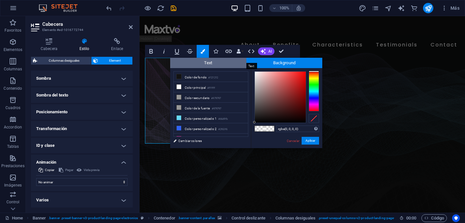
click at [225, 65] on span "Text" at bounding box center [208, 63] width 76 height 10
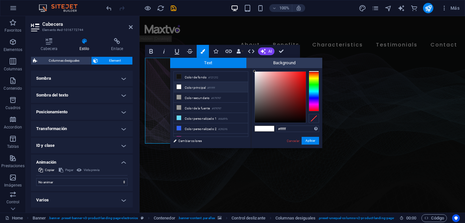
drag, startPoint x: 248, startPoint y: 93, endPoint x: 248, endPoint y: 118, distance: 24.9
click at [248, 118] on ul "Color de fondo #121212 Color principal #ffffff Color secundario #979797 Color d…" at bounding box center [211, 104] width 75 height 66
drag, startPoint x: 247, startPoint y: 108, endPoint x: 246, endPoint y: 126, distance: 18.4
click at [246, 126] on ul "Color de fondo #121212 Color principal #ffffff Color secundario #979797 Color d…" at bounding box center [211, 104] width 75 height 66
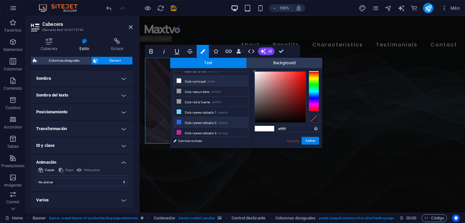
click at [216, 120] on li "Color personalizado 2 #2f63f6" at bounding box center [211, 122] width 74 height 10
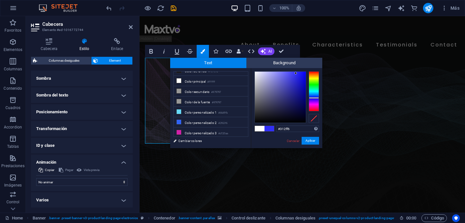
click at [315, 98] on div at bounding box center [314, 91] width 10 height 40
type input "#1c19f9"
drag, startPoint x: 304, startPoint y: 88, endPoint x: 300, endPoint y: 73, distance: 15.6
click at [300, 73] on div at bounding box center [280, 97] width 51 height 51
click at [315, 120] on div at bounding box center [314, 118] width 10 height 9
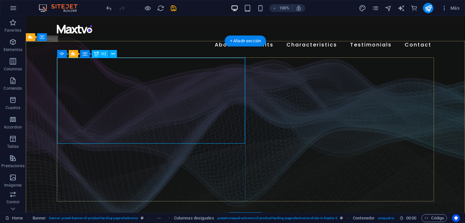
click at [115, 55] on icon at bounding box center [113, 54] width 4 height 7
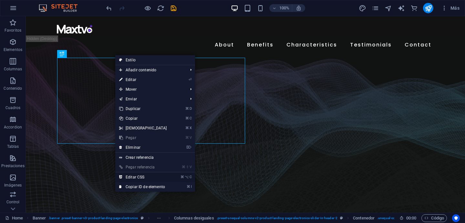
click at [165, 178] on link "⌘ ⌥ C Editar CSS" at bounding box center [143, 178] width 56 height 10
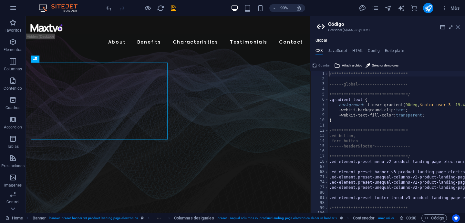
click at [457, 28] on icon at bounding box center [458, 27] width 4 height 5
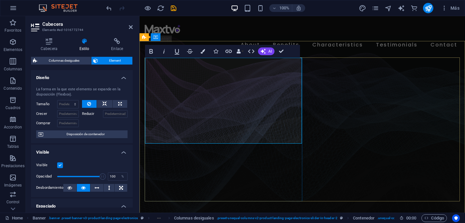
drag, startPoint x: 175, startPoint y: 133, endPoint x: 145, endPoint y: 99, distance: 45.8
click at [266, 52] on icon "button" at bounding box center [263, 51] width 5 height 5
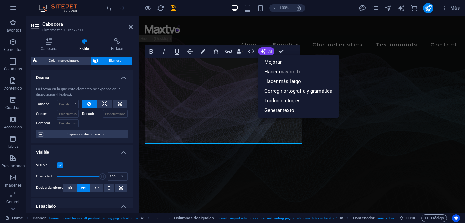
click at [271, 53] on span "AI" at bounding box center [271, 51] width 4 height 4
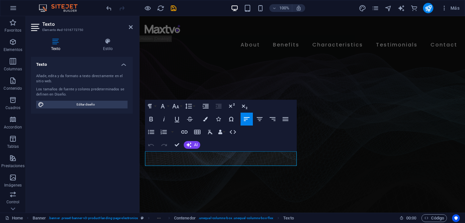
drag, startPoint x: 247, startPoint y: 158, endPoint x: 123, endPoint y: 159, distance: 123.8
click at [195, 146] on span "AI" at bounding box center [196, 145] width 4 height 4
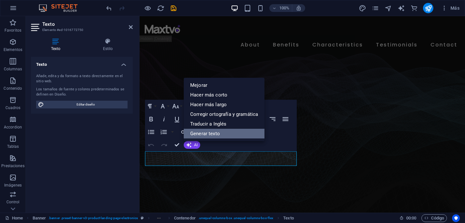
click at [221, 135] on link "Generar texto" at bounding box center [224, 134] width 81 height 10
select select "English"
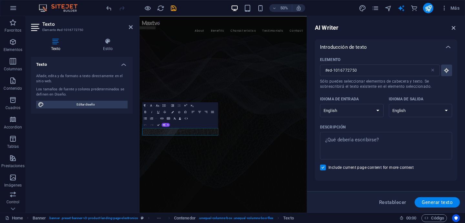
click at [455, 30] on icon "button" at bounding box center [453, 27] width 7 height 7
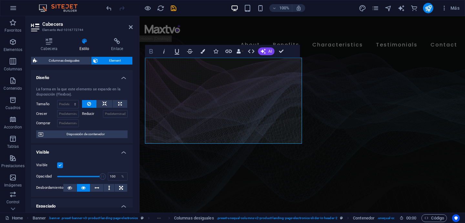
click at [154, 55] on icon "button" at bounding box center [151, 51] width 8 height 8
click at [75, 104] on select "Predeterminado automático px % 1/1 1/2 1/3 1/4 1/5 1/6 1/7 1/8 1/9 1/10" at bounding box center [68, 104] width 21 height 8
click at [58, 100] on select "Predeterminado automático px % 1/1 1/2 1/3 1/4 1/5 1/6 1/7 1/8 1/9 1/10" at bounding box center [68, 104] width 21 height 8
click at [68, 104] on select "Predeterminado automático px % 1/1 1/2 1/3 1/4 1/5 1/6 1/7 1/8 1/9 1/10" at bounding box center [68, 104] width 21 height 8
click at [58, 100] on select "Predeterminado automático px % 1/1 1/2 1/3 1/4 1/5 1/6 1/7 1/8 1/9 1/10" at bounding box center [68, 104] width 21 height 8
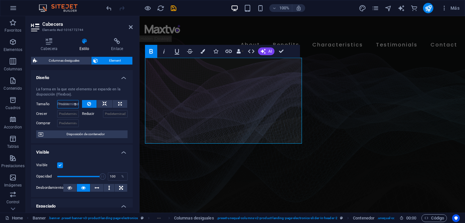
select select "DISABLED_OPTION_VALUE"
click at [74, 116] on input "Crecer" at bounding box center [68, 114] width 22 height 8
click at [101, 123] on div at bounding box center [105, 122] width 46 height 9
click at [104, 104] on icon at bounding box center [104, 104] width 5 height 8
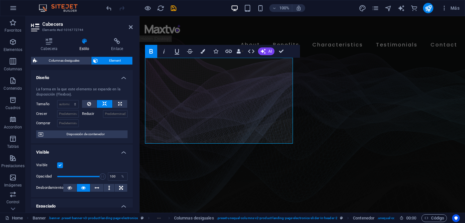
click at [104, 104] on icon at bounding box center [104, 104] width 5 height 8
drag, startPoint x: 186, startPoint y: 128, endPoint x: 146, endPoint y: 72, distance: 69.2
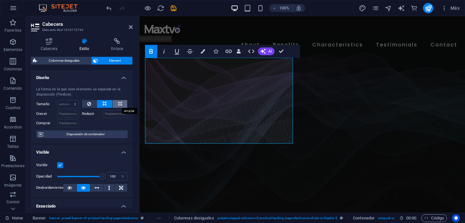
click at [121, 103] on button at bounding box center [120, 104] width 15 height 8
type input "100"
select select "%"
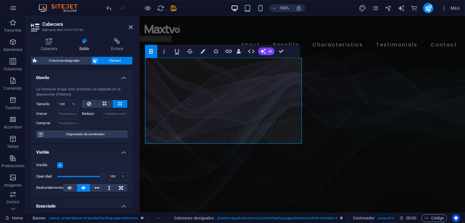
click at [121, 103] on button at bounding box center [120, 104] width 15 height 8
click at [85, 104] on button at bounding box center [89, 104] width 15 height 8
select select "DISABLED_OPTION_VALUE"
drag, startPoint x: 131, startPoint y: 108, endPoint x: 130, endPoint y: 121, distance: 12.6
click at [130, 121] on div "La forma en la que este elemento se expande en la disposición (Flexbox). Tamaño…" at bounding box center [82, 113] width 102 height 62
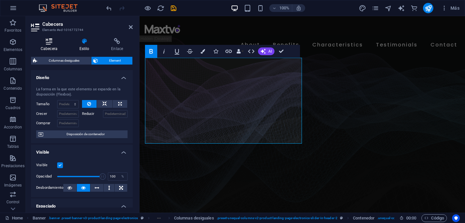
click at [52, 48] on h4 "Cabecera" at bounding box center [50, 45] width 39 height 14
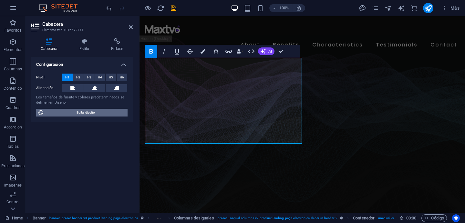
click at [105, 112] on span "Editar diseño" at bounding box center [86, 113] width 80 height 8
select select "px"
select select "400"
select select "px"
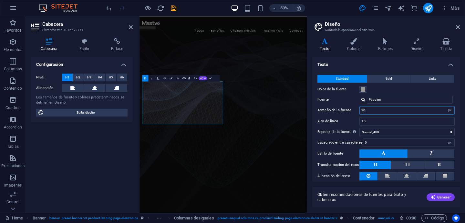
drag, startPoint x: 375, startPoint y: 110, endPoint x: 354, endPoint y: 110, distance: 21.0
click at [354, 110] on div "Tamaño de la fuente 30 rem px" at bounding box center [386, 110] width 137 height 8
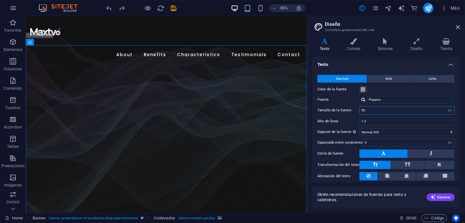
click at [369, 109] on input "50" at bounding box center [407, 111] width 95 height 8
drag, startPoint x: 370, startPoint y: 109, endPoint x: 340, endPoint y: 109, distance: 30.4
click at [341, 109] on div "Tamaño de la fuente 50 rem px" at bounding box center [386, 110] width 137 height 8
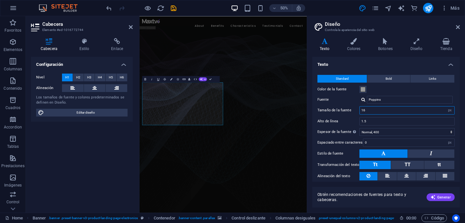
drag, startPoint x: 374, startPoint y: 113, endPoint x: 349, endPoint y: 111, distance: 24.7
click at [349, 111] on div "Tamaño de la fuente 16 rem px" at bounding box center [386, 110] width 137 height 8
type input "30"
click at [329, 223] on figure at bounding box center [307, 222] width 335 height 370
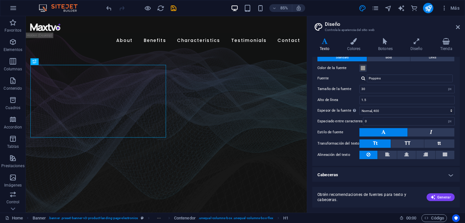
scroll to position [22, 0]
click at [436, 176] on h4 "Cabeceras" at bounding box center [386, 175] width 148 height 16
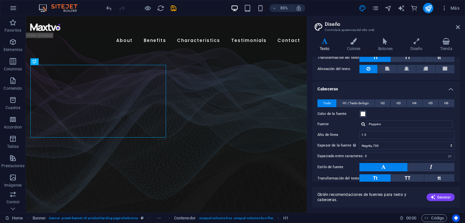
scroll to position [108, 0]
click at [359, 103] on span "H1 / Texto de logo" at bounding box center [356, 103] width 26 height 8
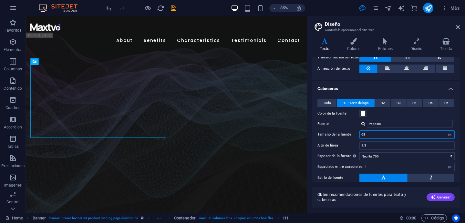
drag, startPoint x: 380, startPoint y: 133, endPoint x: 358, endPoint y: 133, distance: 22.0
click at [358, 133] on div "Tamaño de la fuente 68 rem px em %" at bounding box center [386, 135] width 137 height 8
click at [405, 158] on select "Fino, 100 Extra [PERSON_NAME], 200 [PERSON_NAME], 300 Normal, 400 Medio, 500 [D…" at bounding box center [407, 157] width 95 height 8
select select "800"
click at [360, 153] on select "Fino, 100 Extra [PERSON_NAME], 200 [PERSON_NAME], 300 Normal, 400 Medio, 500 [D…" at bounding box center [407, 157] width 95 height 8
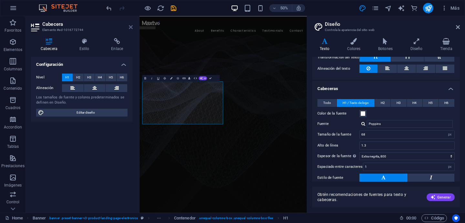
click at [131, 28] on icon at bounding box center [131, 27] width 4 height 5
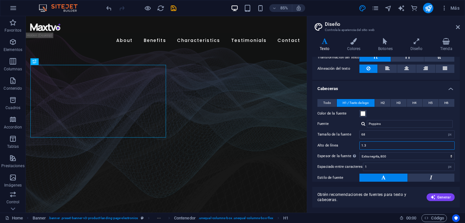
click at [377, 143] on input "1.3" at bounding box center [407, 146] width 95 height 8
type input "1"
click at [310, 223] on figure at bounding box center [191, 155] width 331 height 218
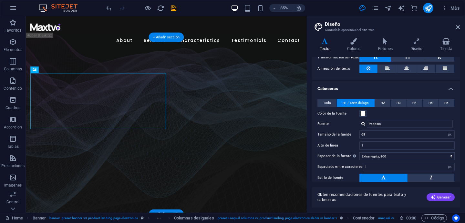
click at [286, 223] on figure at bounding box center [191, 155] width 331 height 218
